Goal: Task Accomplishment & Management: Manage account settings

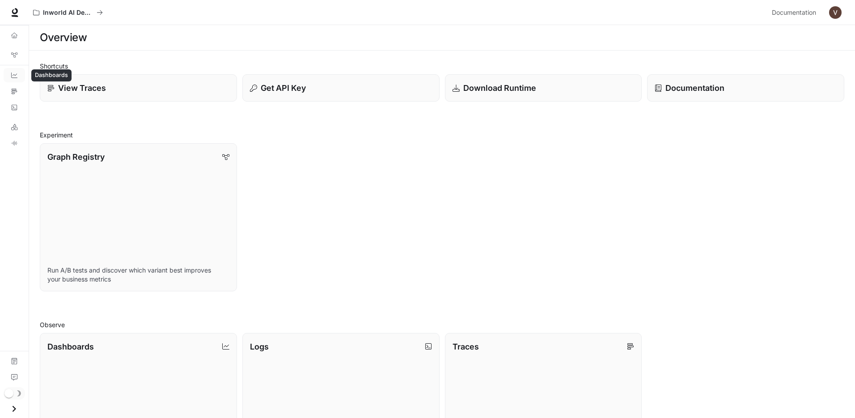
click at [16, 75] on icon "Dashboards" at bounding box center [14, 75] width 6 height 6
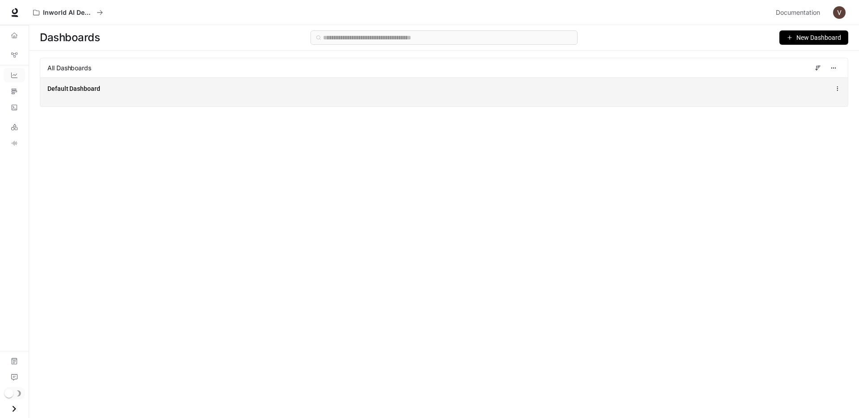
click at [189, 90] on div "Default Dashboard" at bounding box center [278, 88] width 463 height 9
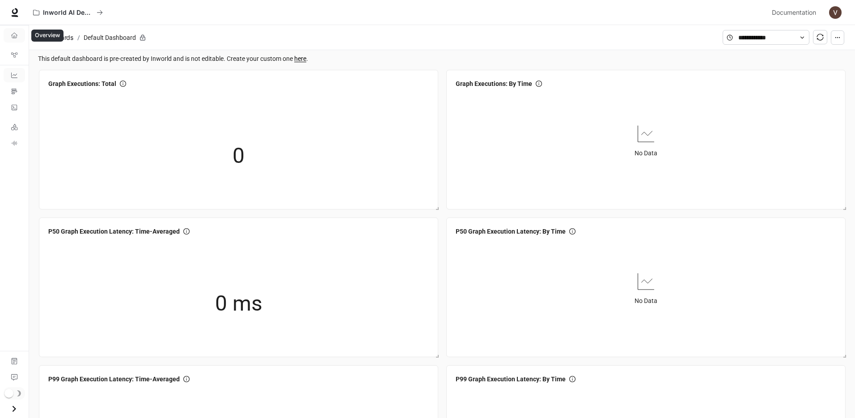
click at [13, 34] on icon "Overview" at bounding box center [14, 35] width 6 height 6
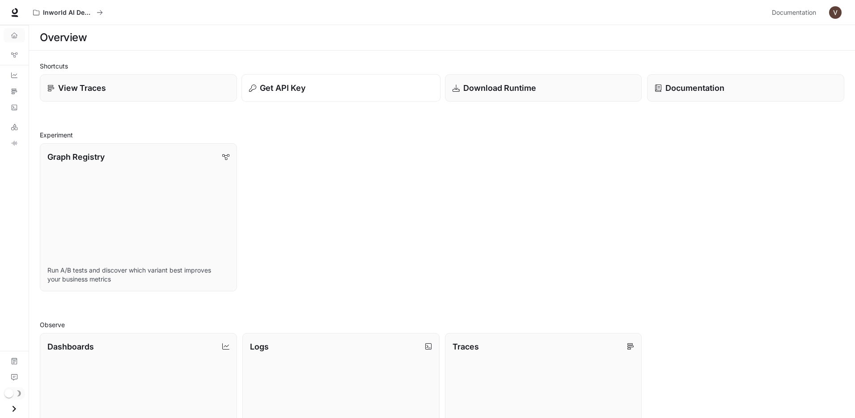
click at [405, 88] on div "Get API Key" at bounding box center [341, 88] width 184 height 12
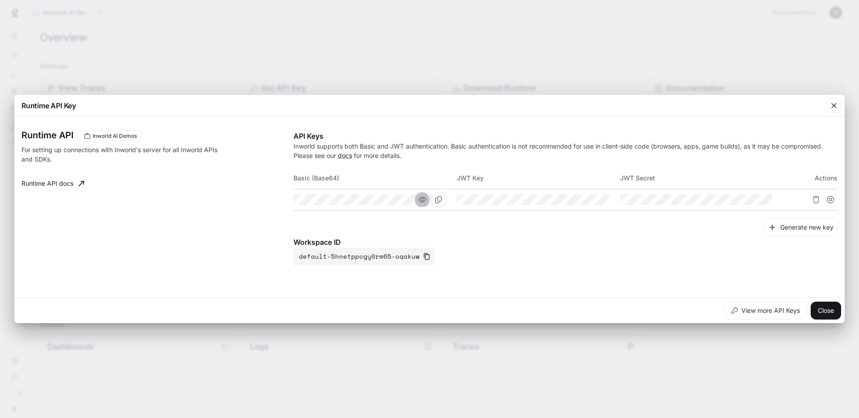
click at [423, 201] on icon "button" at bounding box center [422, 199] width 7 height 7
click at [828, 106] on div "button" at bounding box center [834, 105] width 14 height 14
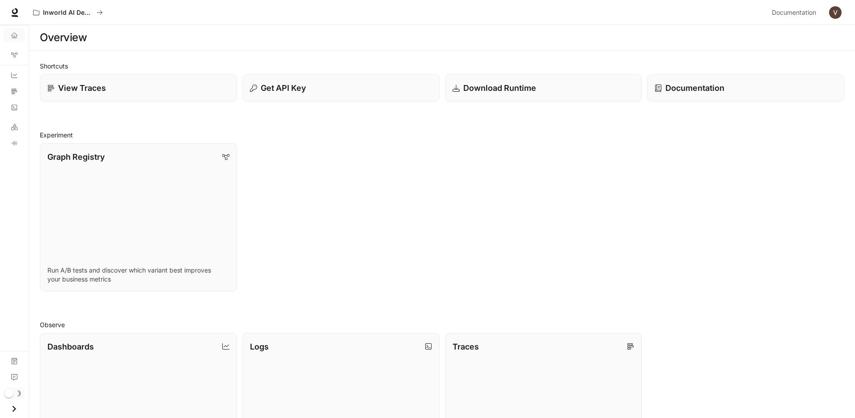
click at [529, 186] on div "Graph Registry Run A/B tests and discover which variant best improves your busi…" at bounding box center [439, 214] width 810 height 153
